Goal: Answer question/provide support: Share knowledge or assist other users

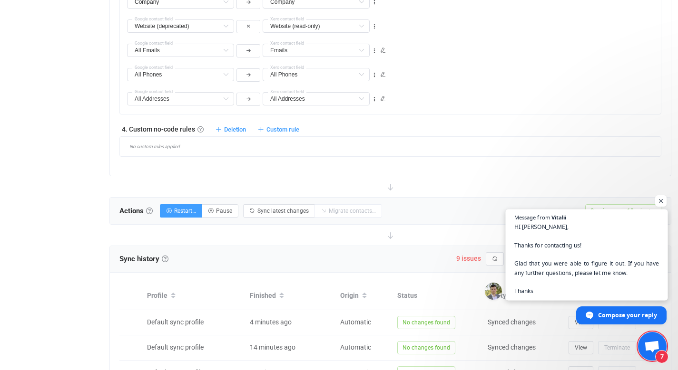
scroll to position [634, 0]
click at [614, 262] on span "HI [PERSON_NAME], Thanks for contacting us! Glad that you were able to figure i…" at bounding box center [586, 259] width 145 height 73
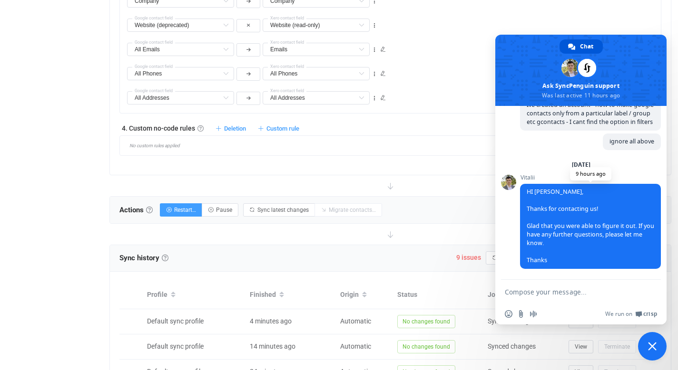
scroll to position [116, 0]
click at [556, 292] on textarea "Compose your message..." at bounding box center [569, 292] width 131 height 9
type textarea "Y"
click at [73, 262] on div "Overview Synchronizations Settings Billing Help" at bounding box center [52, 12] width 105 height 1217
click at [653, 343] on span "Close chat" at bounding box center [652, 346] width 9 height 9
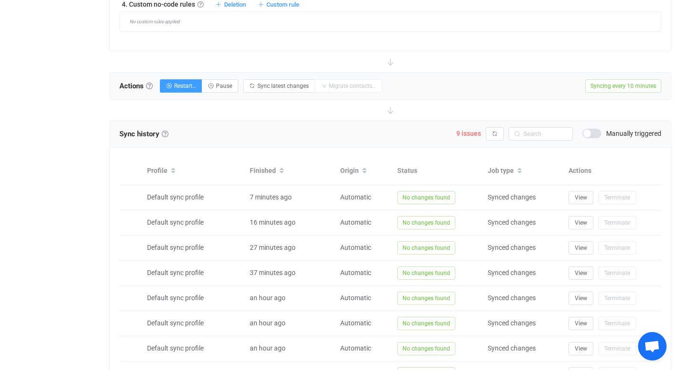
scroll to position [754, 0]
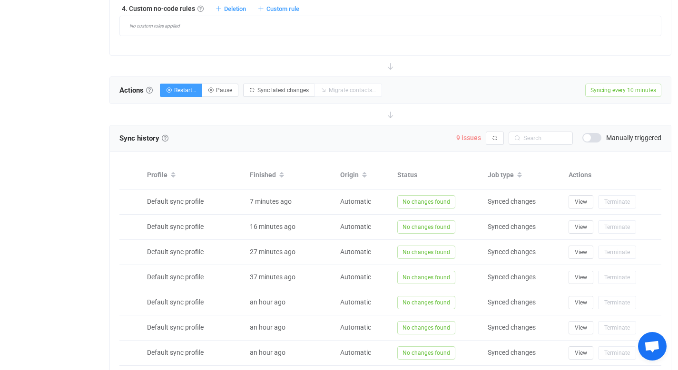
click at [464, 138] on span "9 issues" at bounding box center [468, 138] width 25 height 8
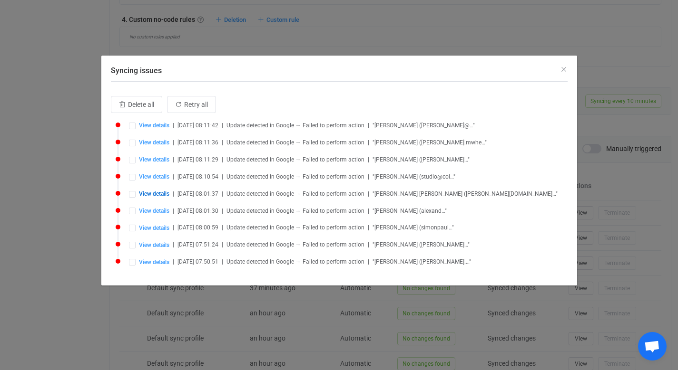
scroll to position [739, 0]
click at [164, 125] on span "View details" at bounding box center [154, 125] width 30 height 7
type input "[PERSON_NAME]"
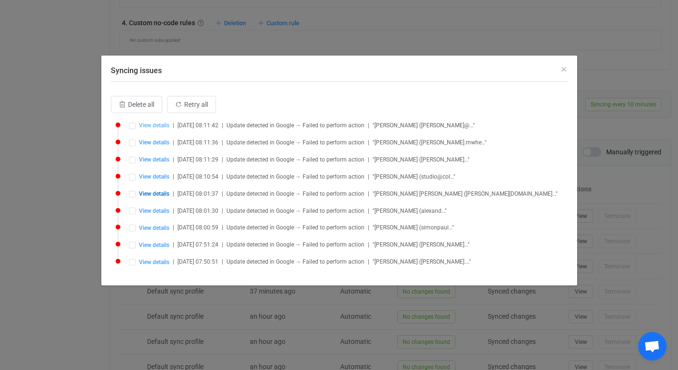
type input "[PERSON_NAME]"
type input "Executive Assistant"
type input "[DATE] 00:00:00"
type input "[PERSON_NAME][EMAIL_ADDRESS][DOMAIN_NAME]"
type input "International"
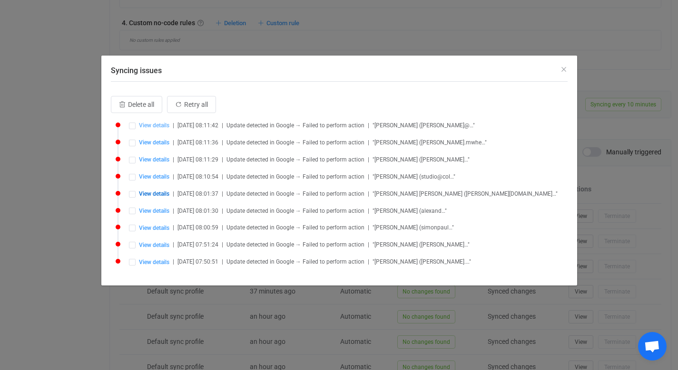
type input "people/c5615369630981338903"
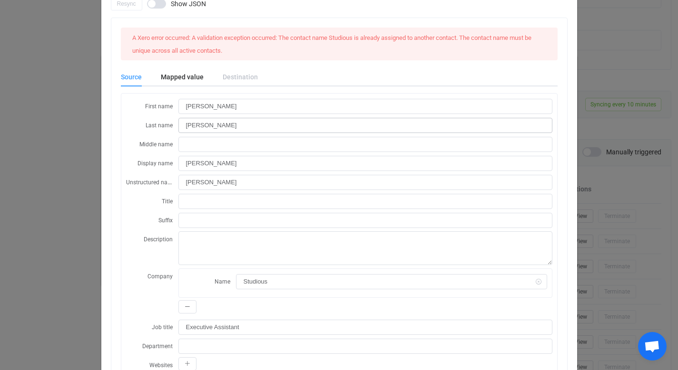
scroll to position [14, 0]
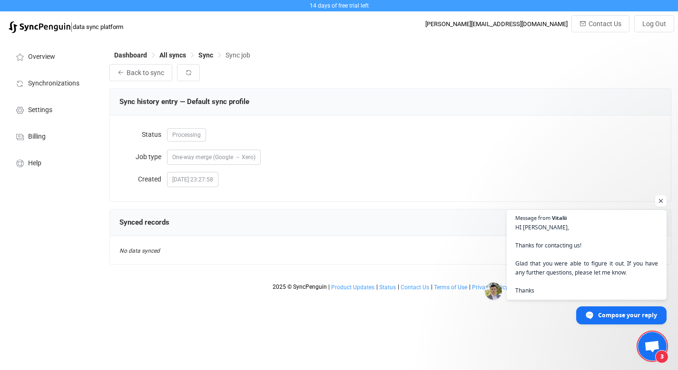
scroll to position [11, 0]
